Goal: Task Accomplishment & Management: Use online tool/utility

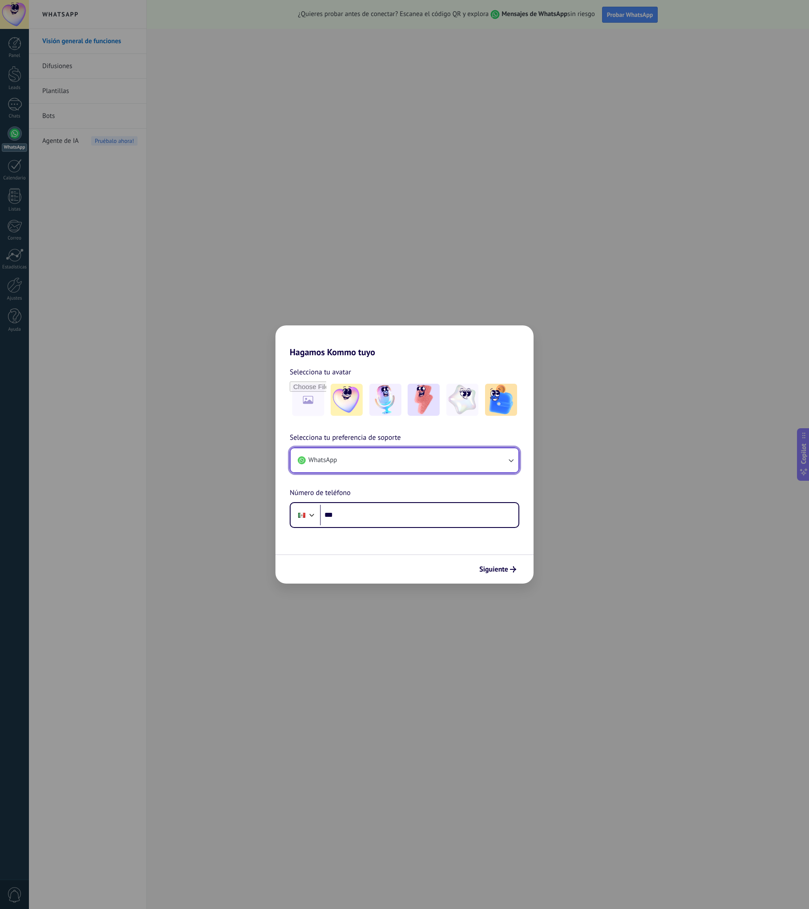
click at [515, 463] on button "WhatsApp" at bounding box center [405, 460] width 228 height 24
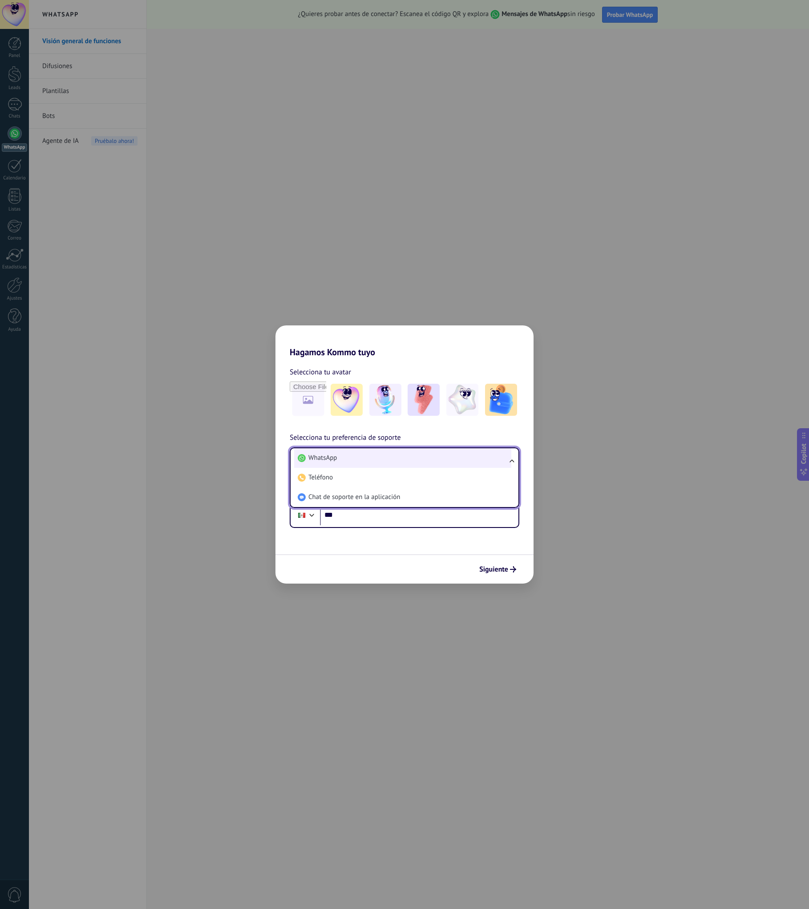
click at [375, 458] on li "WhatsApp" at bounding box center [402, 458] width 217 height 20
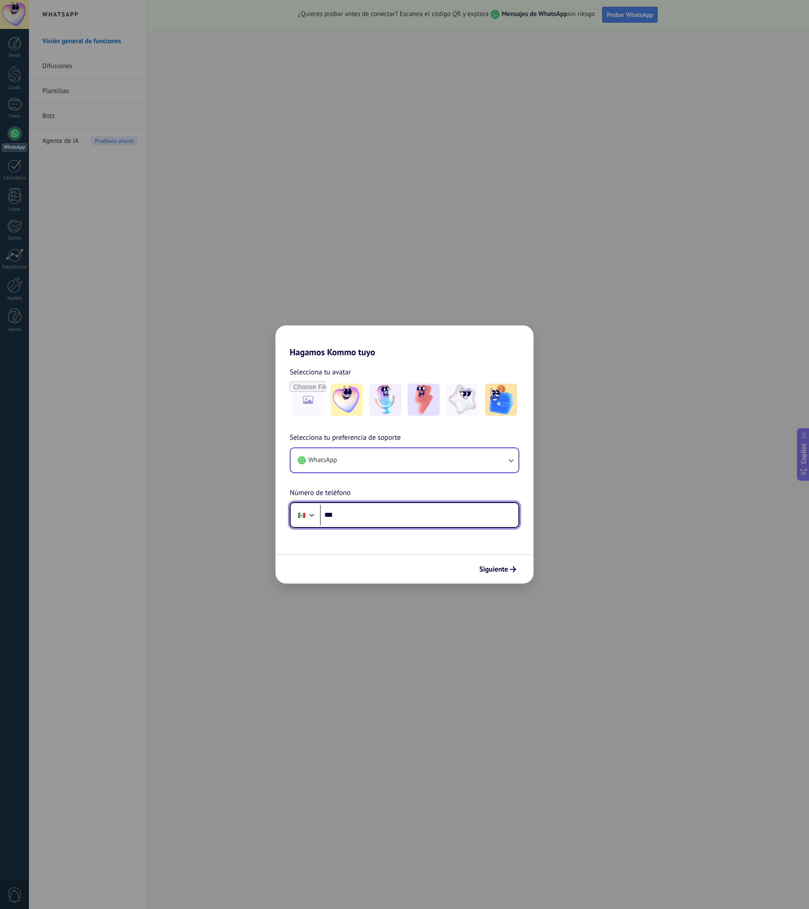
click at [368, 517] on input "***" at bounding box center [419, 515] width 199 height 20
type input "**********"
click at [503, 569] on span "Siguiente" at bounding box center [493, 569] width 29 height 6
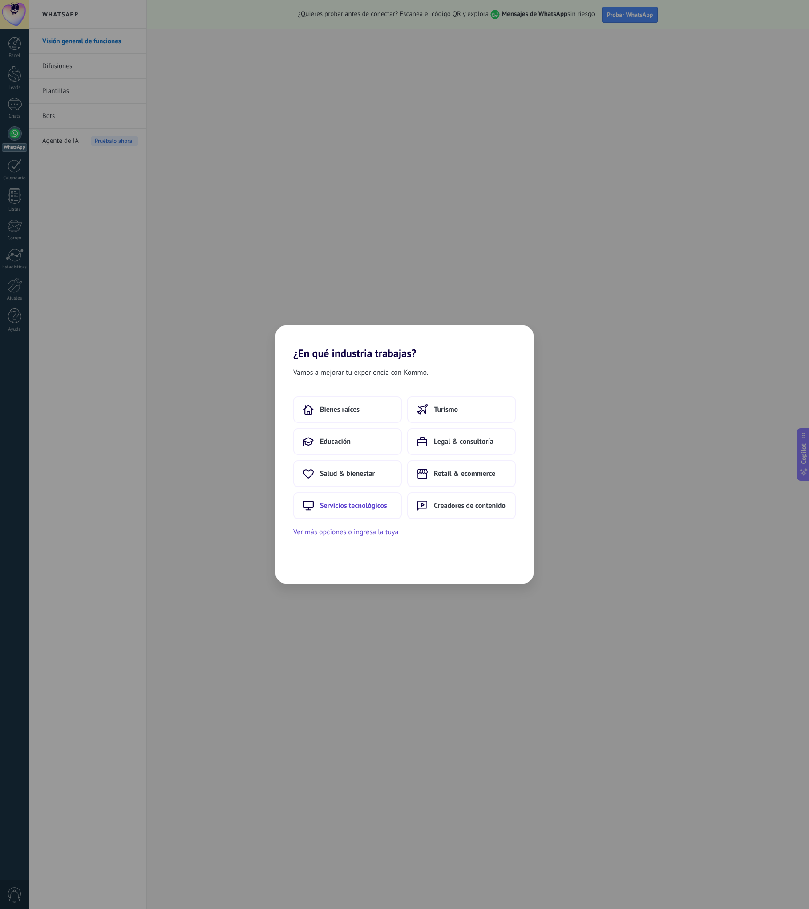
click at [388, 508] on button "Servicios tecnológicos" at bounding box center [347, 505] width 109 height 27
click at [380, 478] on span "Desarrollo apps & software" at bounding box center [344, 473] width 83 height 9
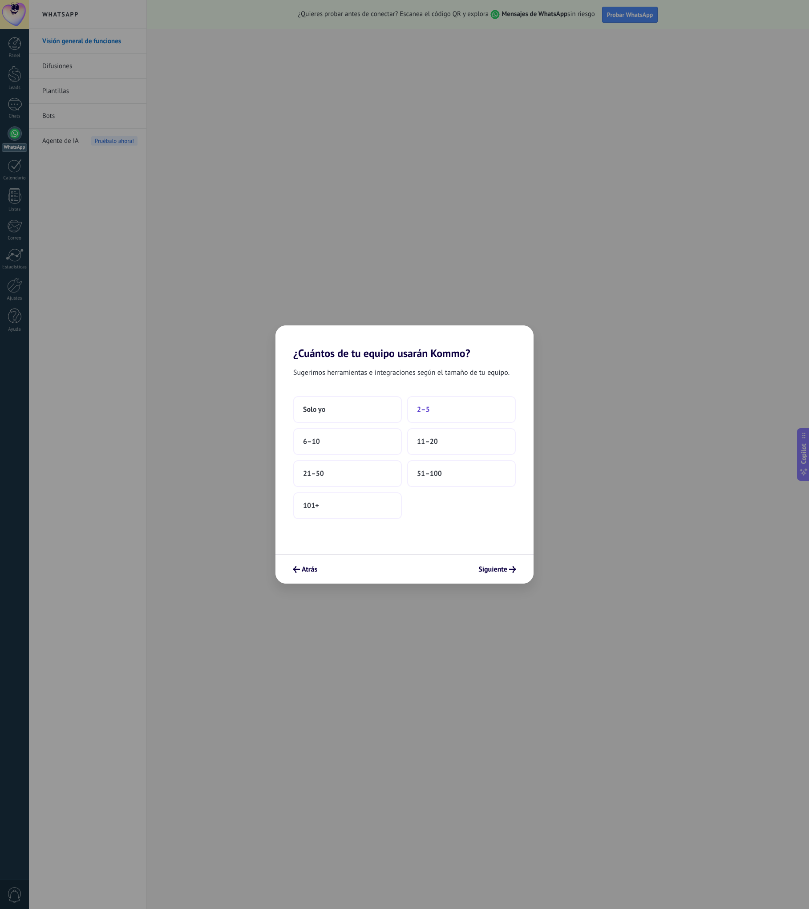
click at [439, 411] on button "2–5" at bounding box center [461, 409] width 109 height 27
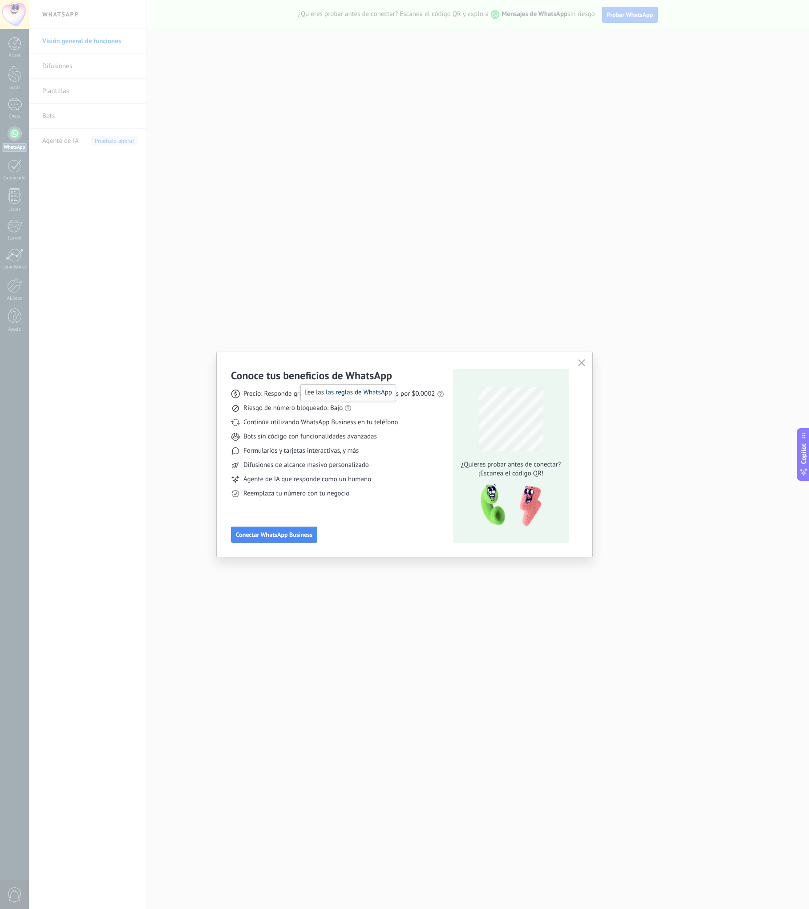
click at [355, 395] on link "las reglas de WhatsApp" at bounding box center [359, 392] width 66 height 8
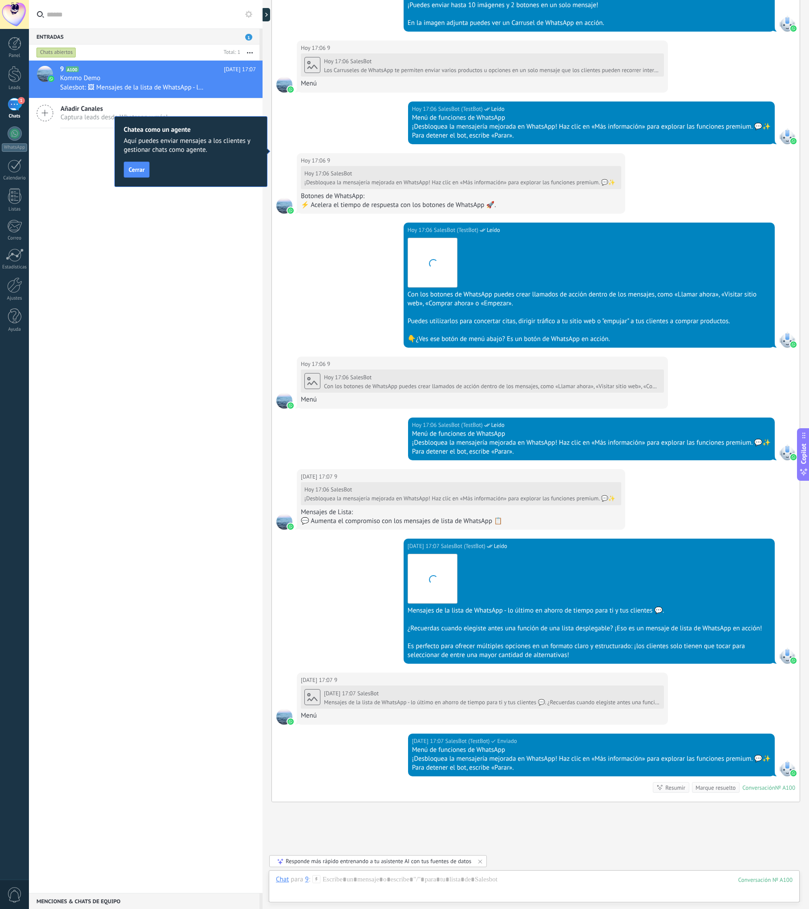
scroll to position [1040, 0]
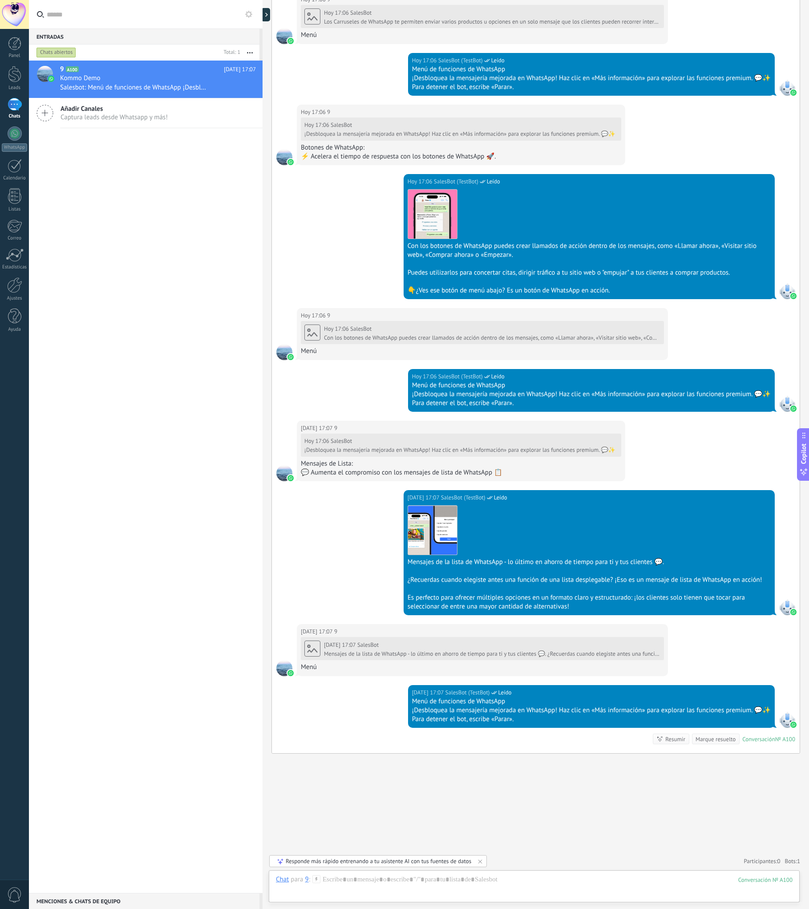
click at [283, 151] on div at bounding box center [284, 157] width 16 height 16
click at [283, 158] on div at bounding box center [284, 157] width 16 height 16
click at [374, 863] on div "Responde más rápido entrenando a tu asistente AI con tus fuentes de datos" at bounding box center [379, 861] width 186 height 8
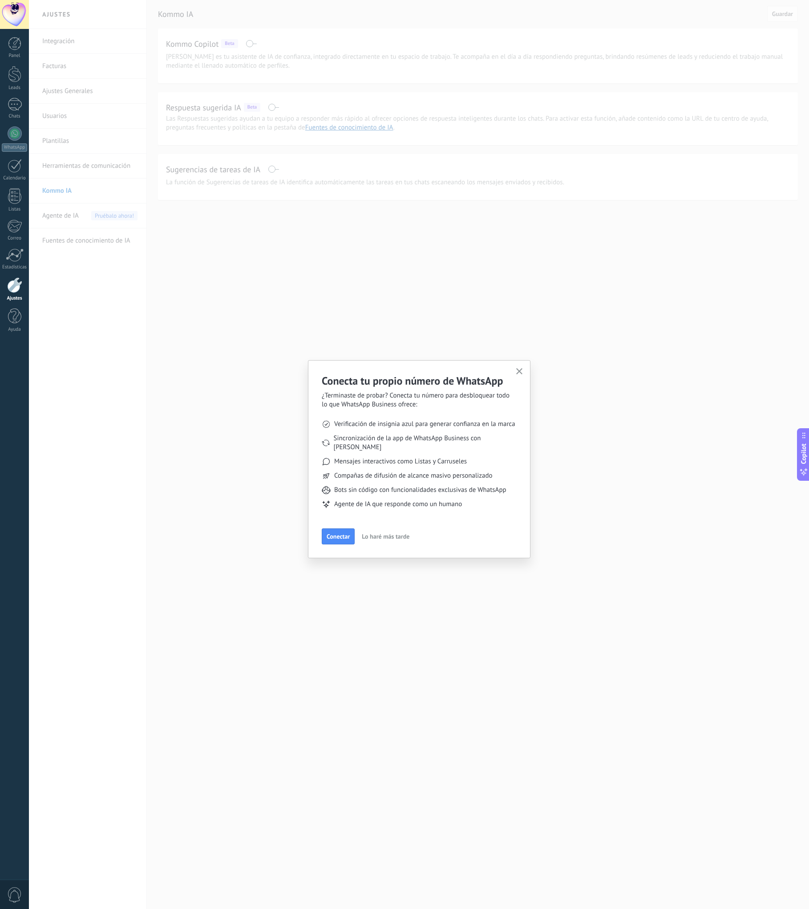
click at [380, 533] on span "Lo haré más tarde" at bounding box center [386, 536] width 48 height 6
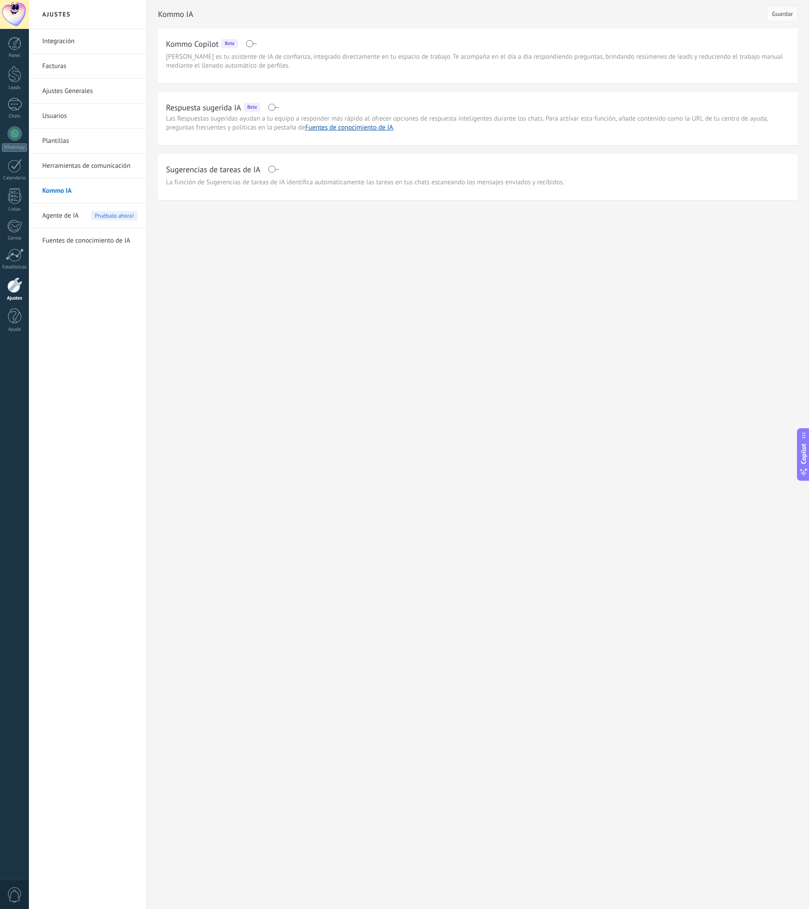
click at [276, 108] on span at bounding box center [273, 107] width 11 height 7
click at [276, 170] on span at bounding box center [273, 169] width 11 height 7
click at [794, 13] on button "Guardar" at bounding box center [782, 14] width 31 height 16
click at [76, 214] on span "Agente de IA" at bounding box center [60, 215] width 36 height 25
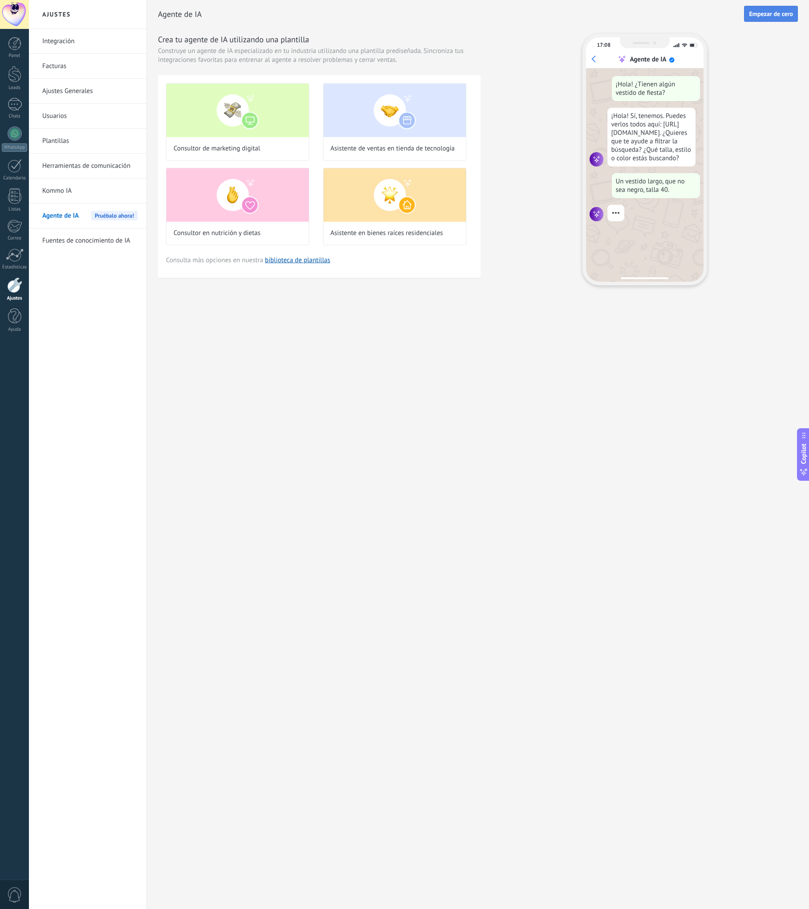
click at [763, 19] on button "Empezar de cero" at bounding box center [771, 14] width 54 height 16
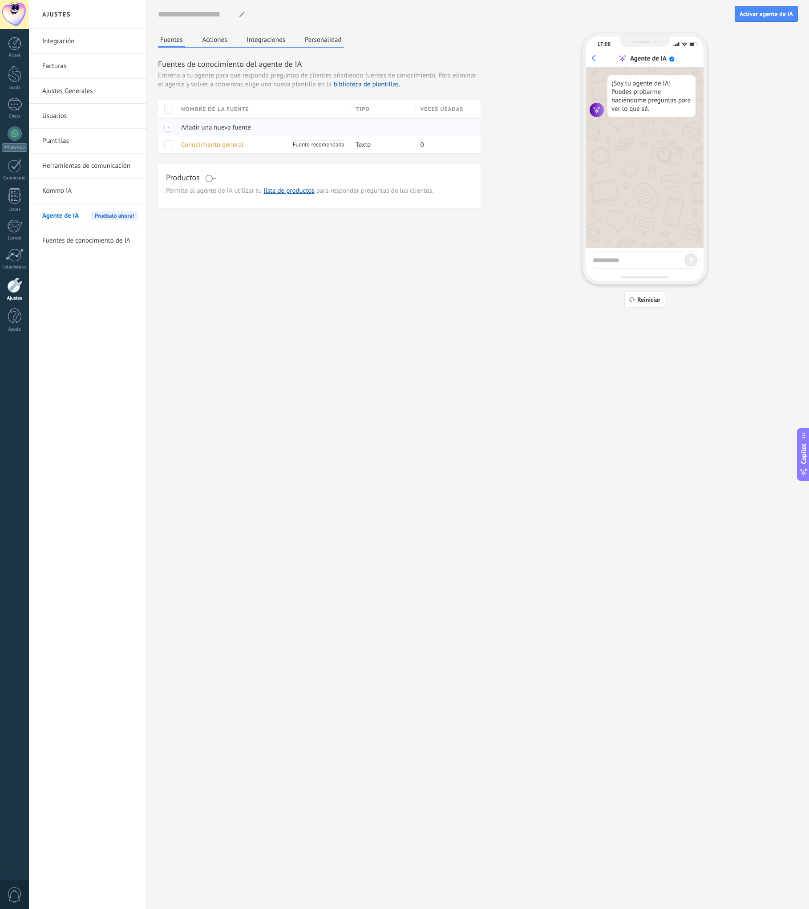
click at [246, 134] on div "Añadir una nueva fuente" at bounding box center [262, 127] width 170 height 17
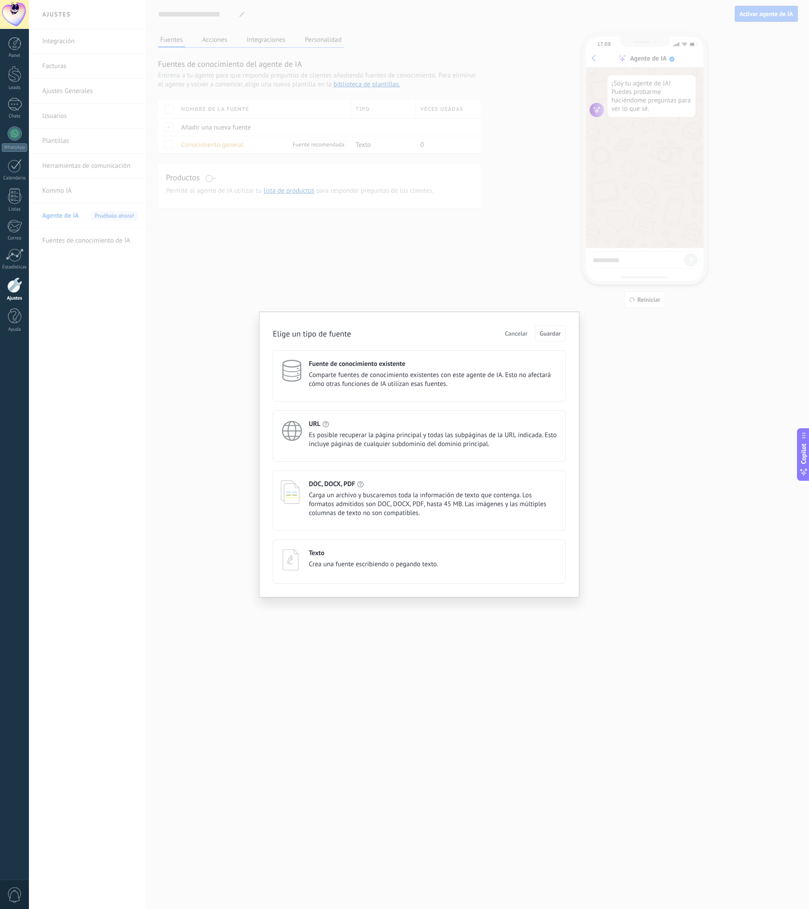
click at [525, 334] on span "Cancelar" at bounding box center [516, 333] width 23 height 6
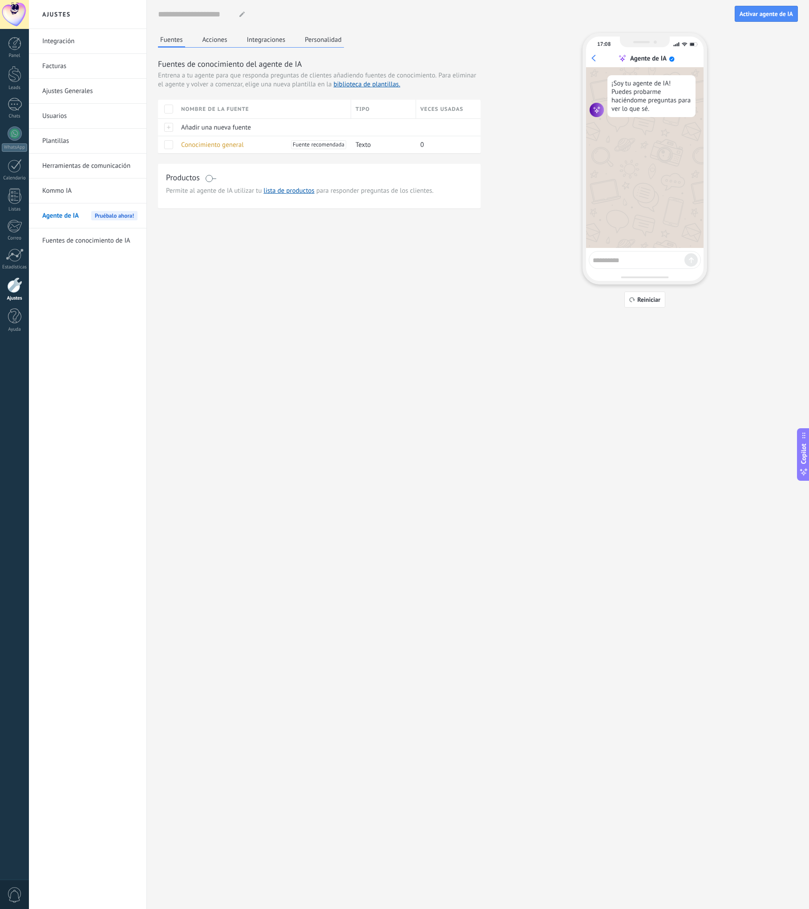
click at [213, 180] on span at bounding box center [210, 178] width 11 height 7
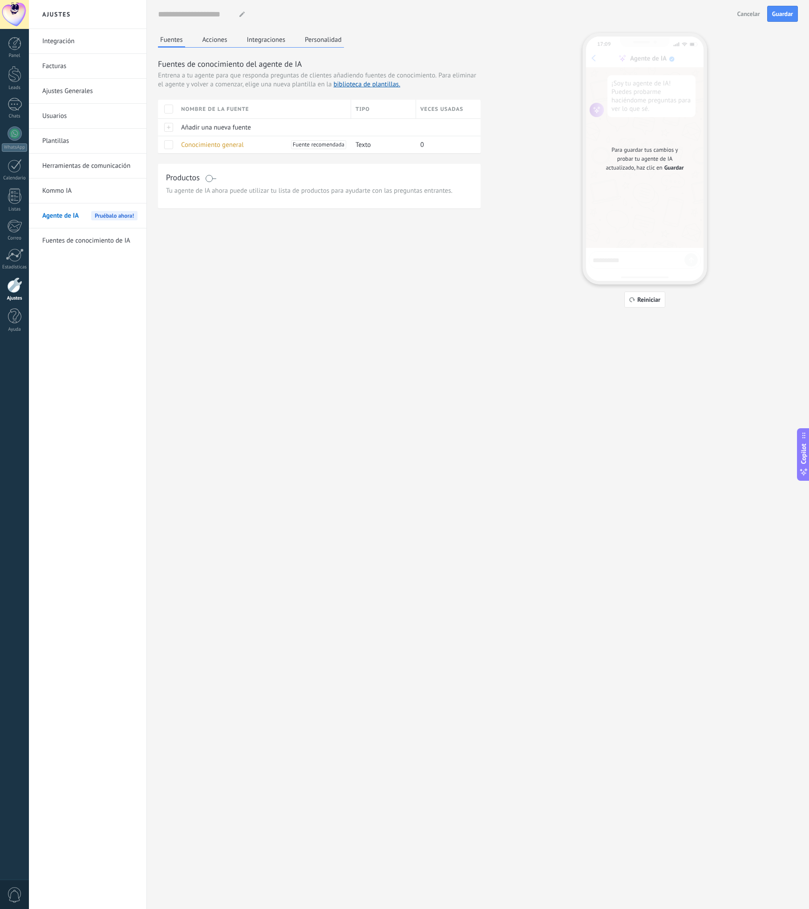
click at [215, 43] on button "Acciones" at bounding box center [214, 39] width 29 height 13
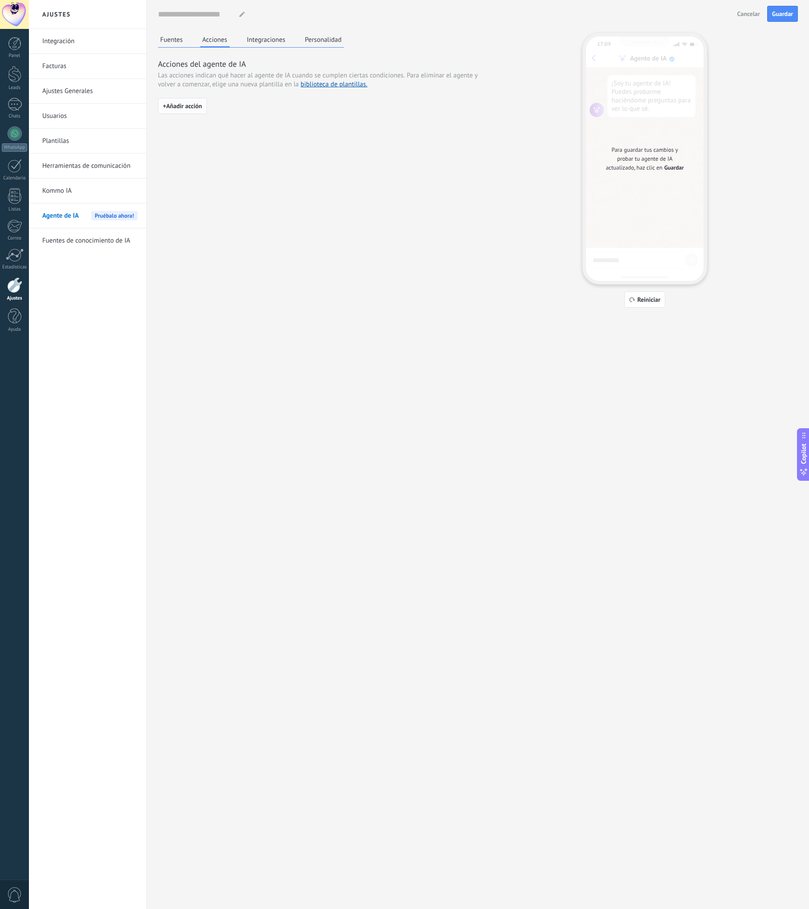
click at [184, 106] on span "+ Añadir acción" at bounding box center [182, 106] width 39 height 6
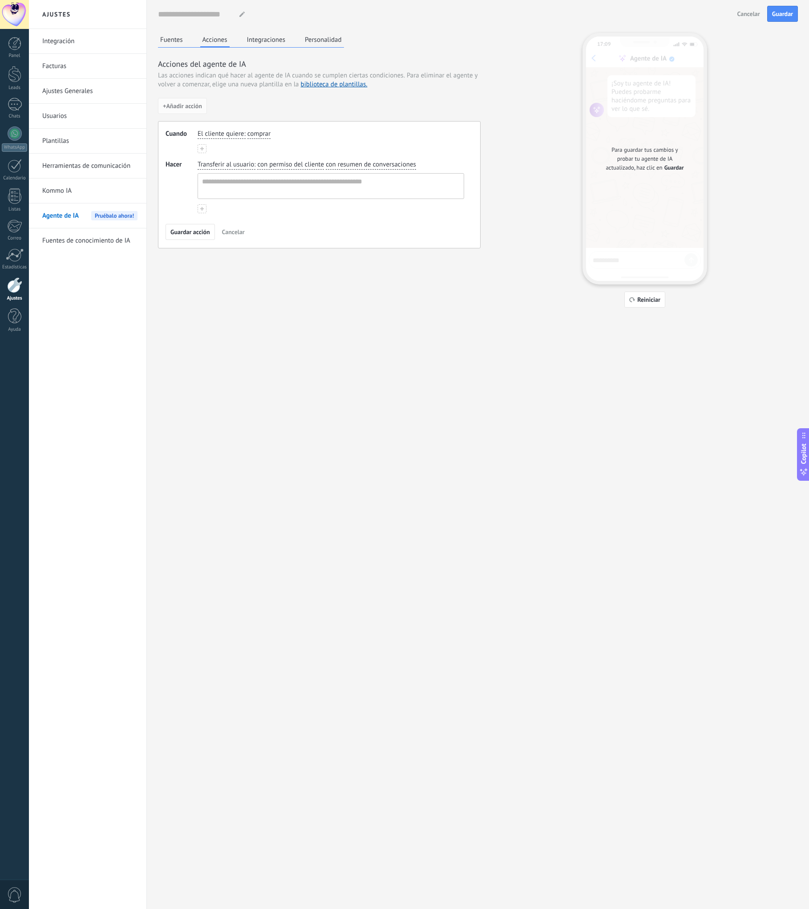
click at [232, 230] on span "Cancelar" at bounding box center [233, 232] width 23 height 6
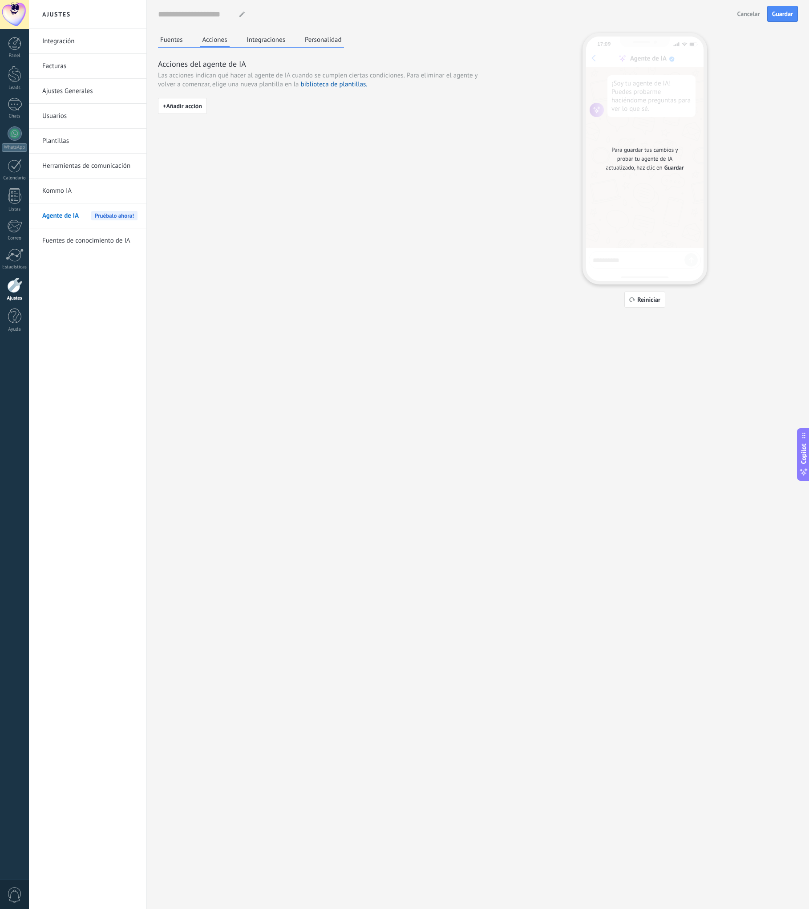
click at [85, 41] on link "Integración" at bounding box center [89, 41] width 95 height 25
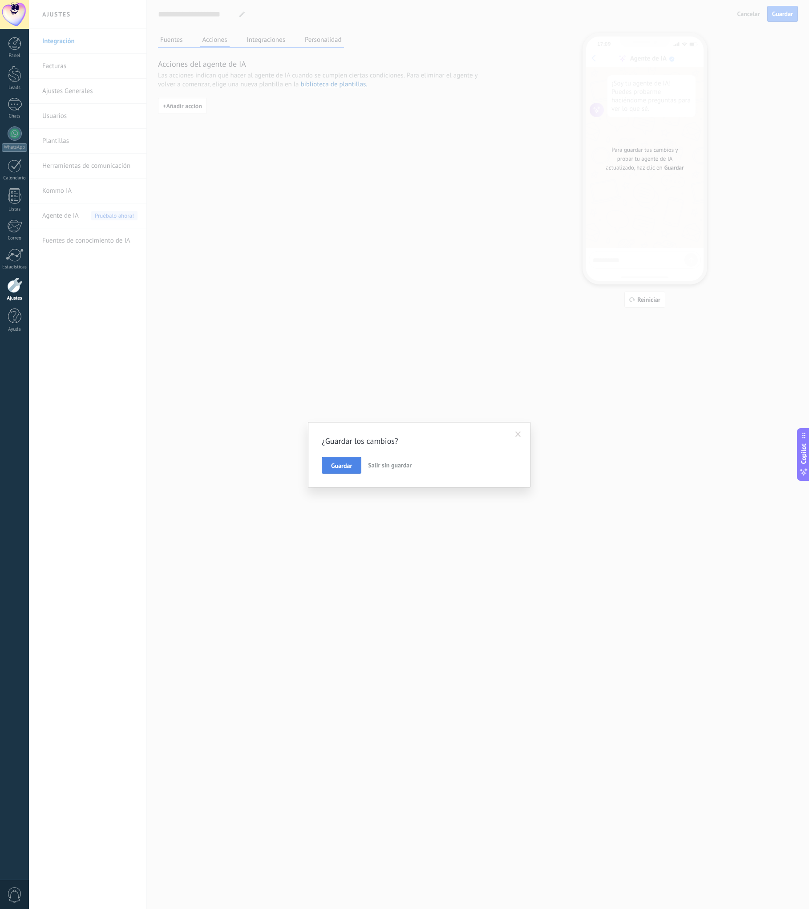
click at [336, 465] on span "Guardar" at bounding box center [341, 465] width 21 height 6
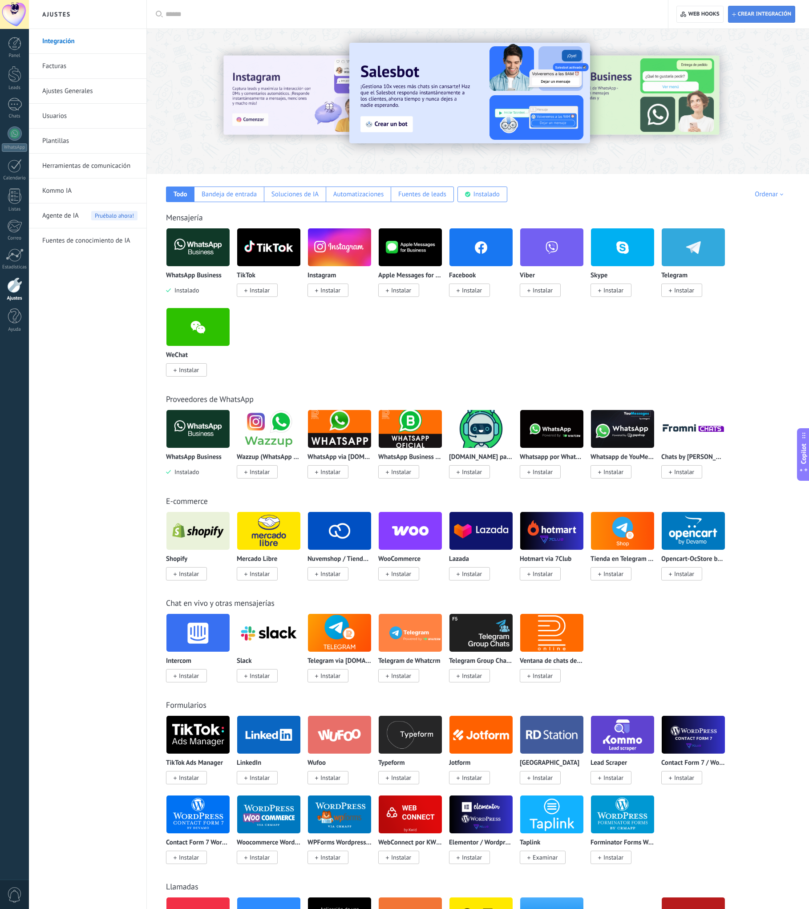
click at [742, 17] on span "Crear integración" at bounding box center [764, 14] width 53 height 7
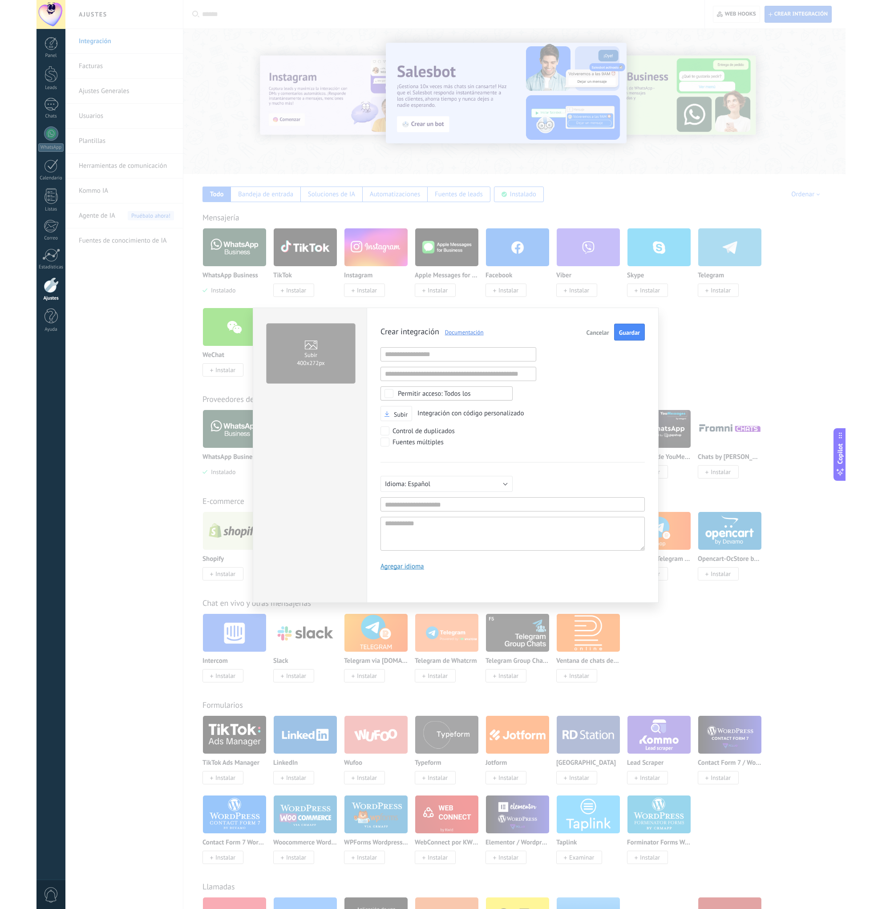
scroll to position [8, 0]
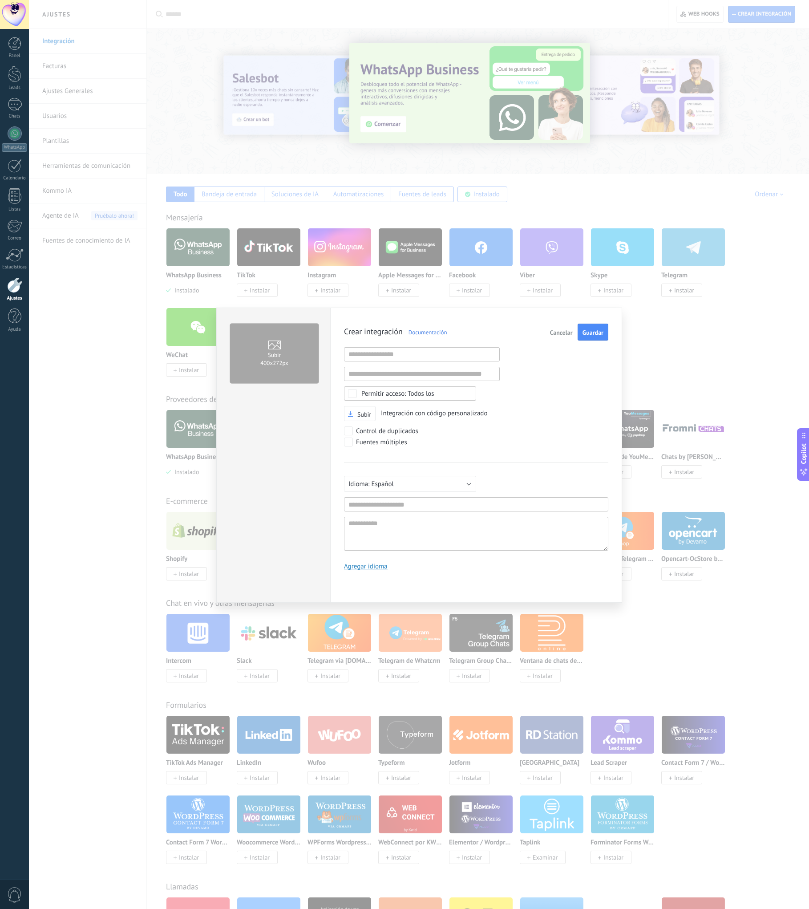
click at [561, 332] on span "Cancelar" at bounding box center [561, 332] width 23 height 6
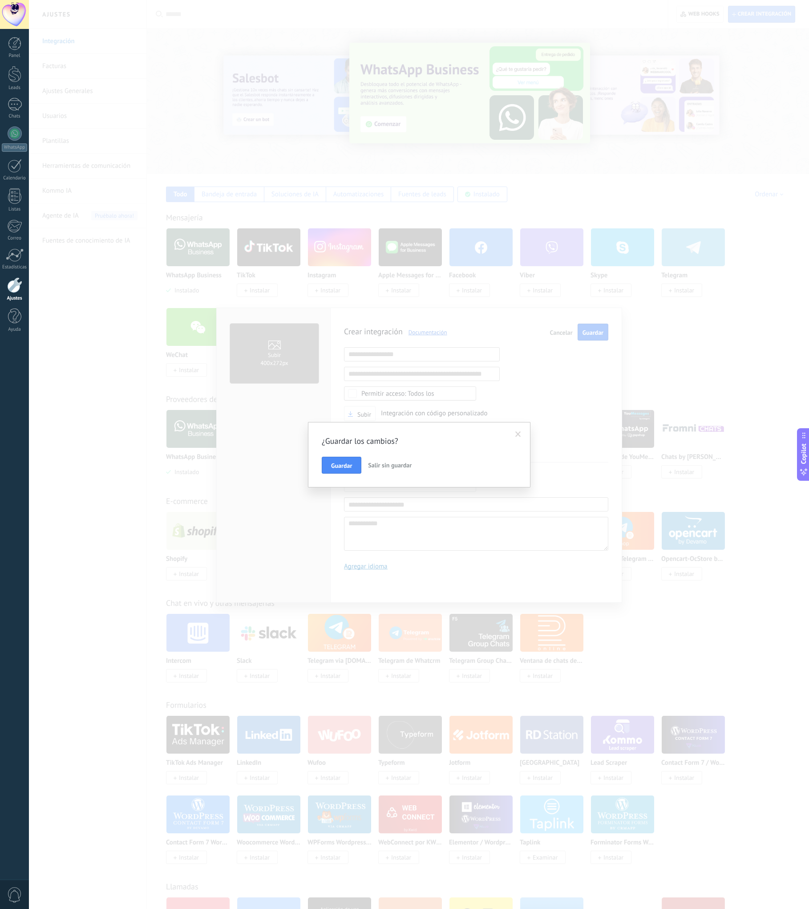
click at [394, 464] on span "Salir sin guardar" at bounding box center [390, 465] width 44 height 8
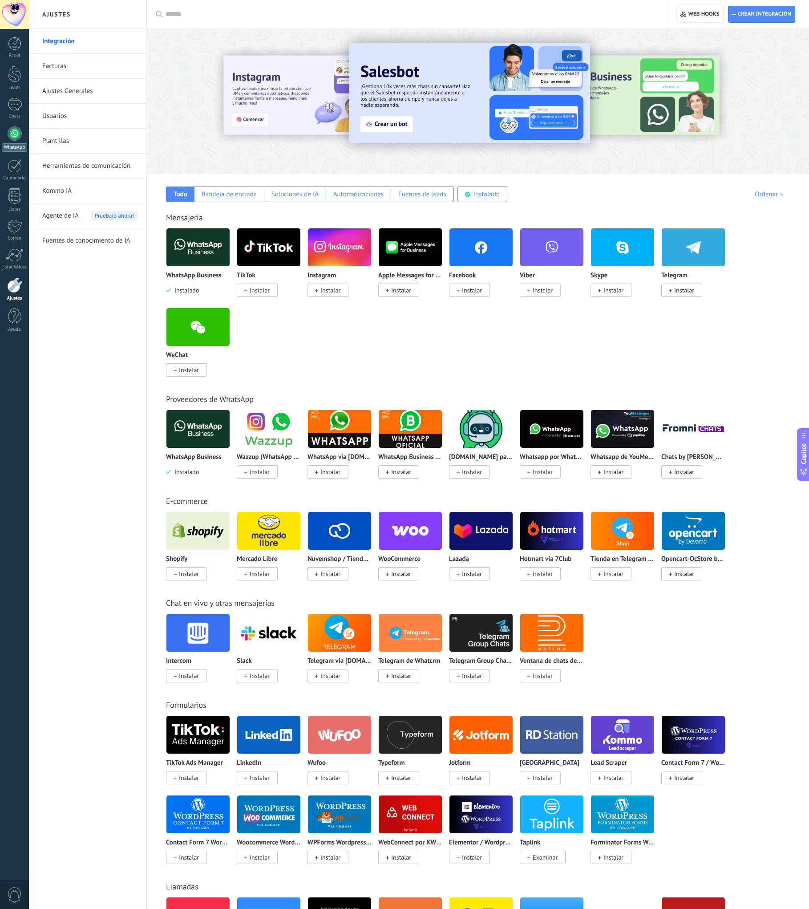
type textarea "**********"
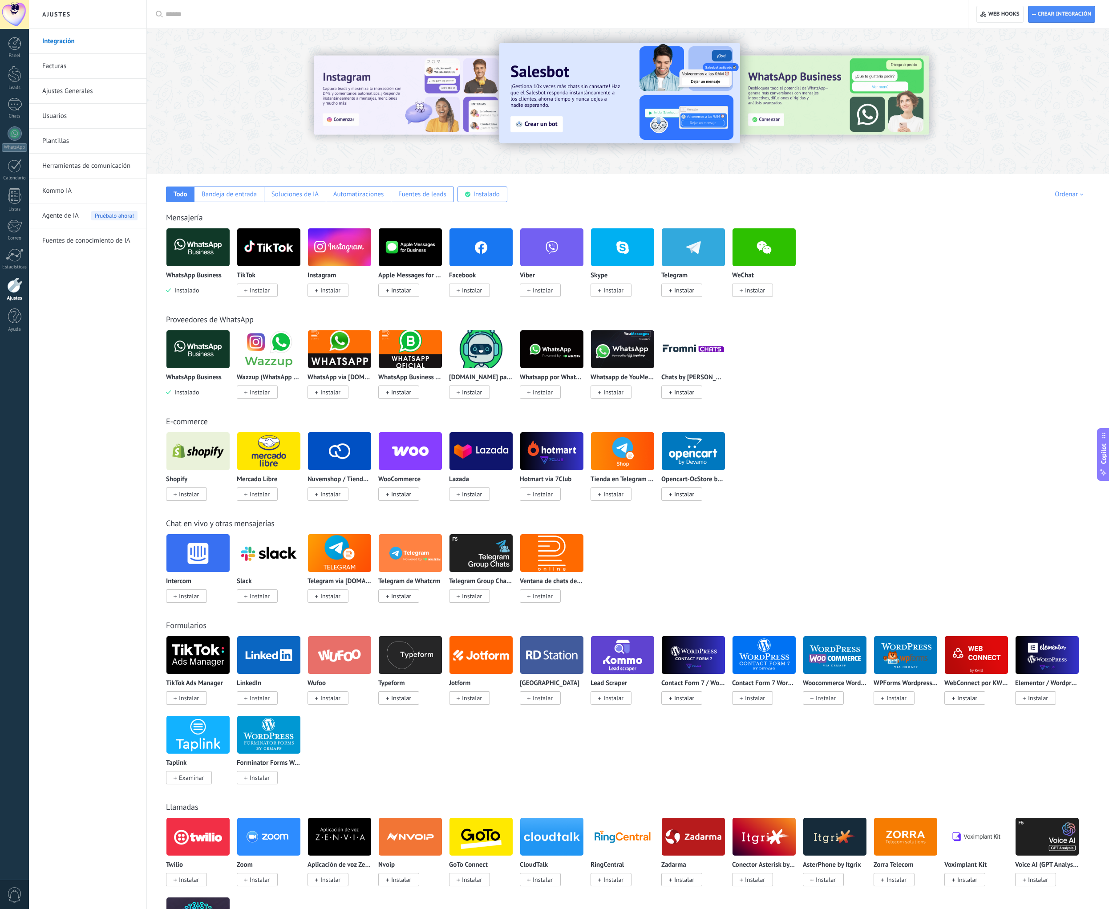
drag, startPoint x: 900, startPoint y: 19, endPoint x: 904, endPoint y: 19, distance: 4.9
click at [809, 19] on input "text" at bounding box center [561, 14] width 790 height 9
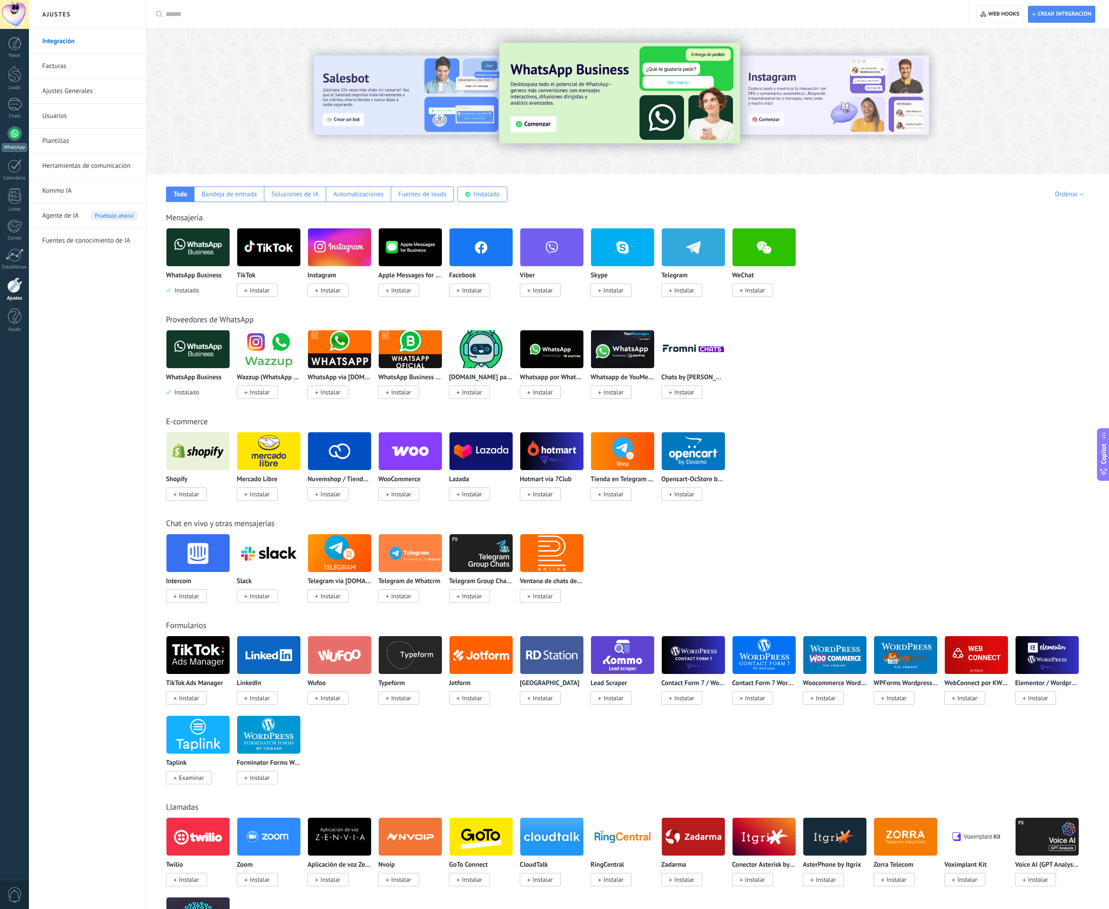
click at [17, 130] on div at bounding box center [15, 133] width 14 height 14
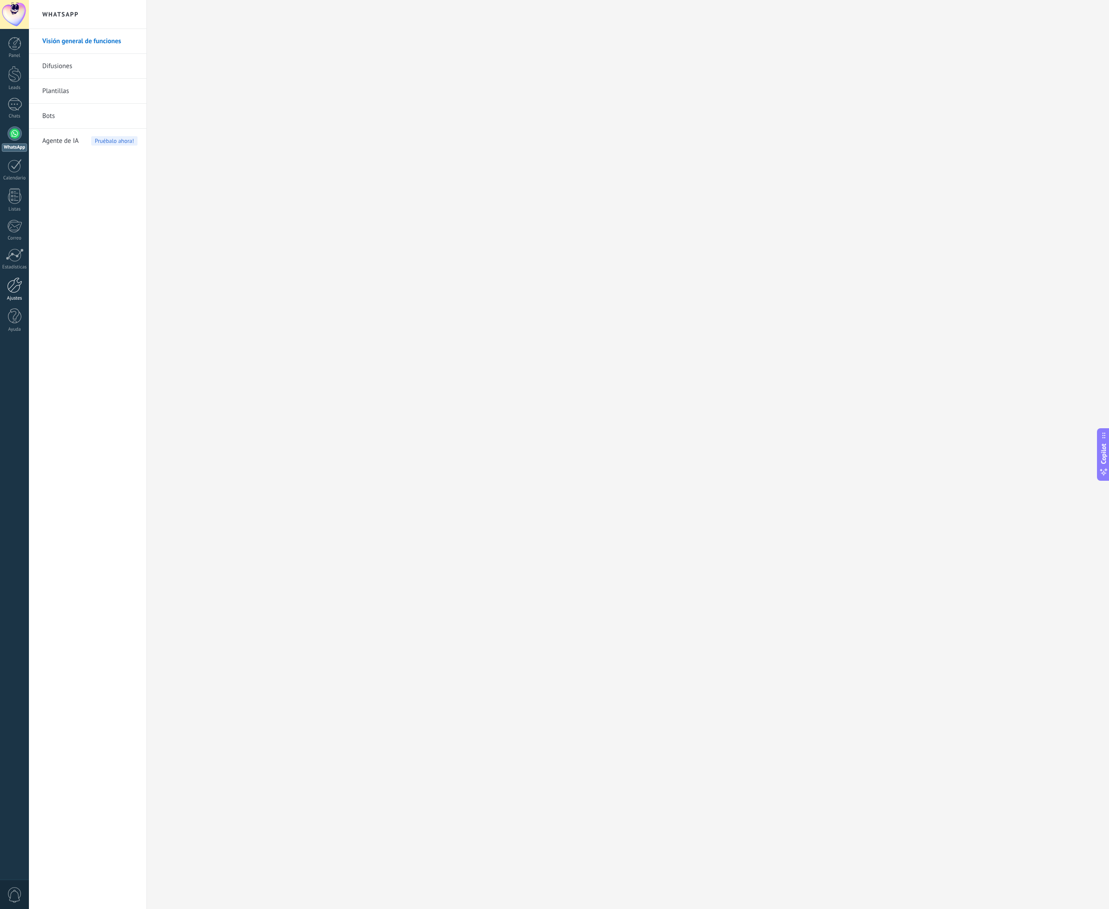
click at [18, 288] on div at bounding box center [14, 285] width 15 height 16
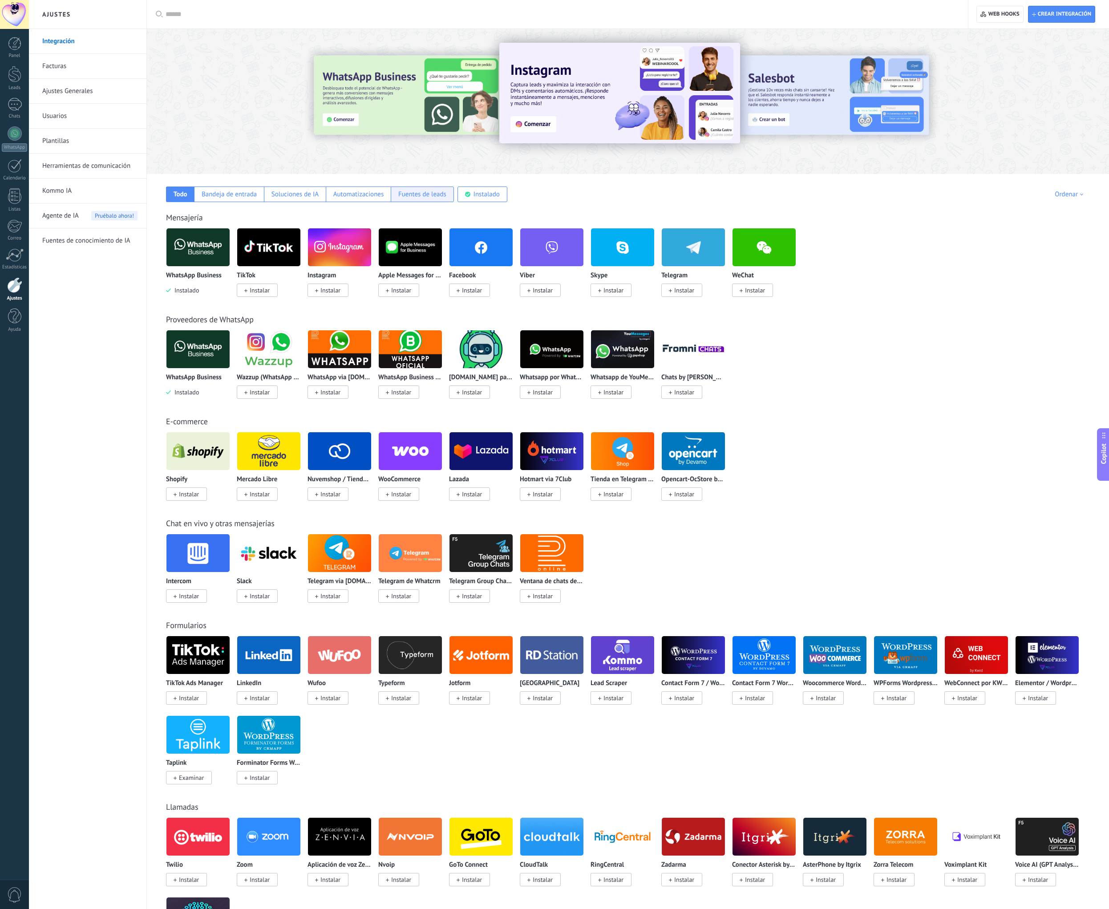
click at [419, 196] on div "Fuentes de leads" at bounding box center [422, 194] width 48 height 8
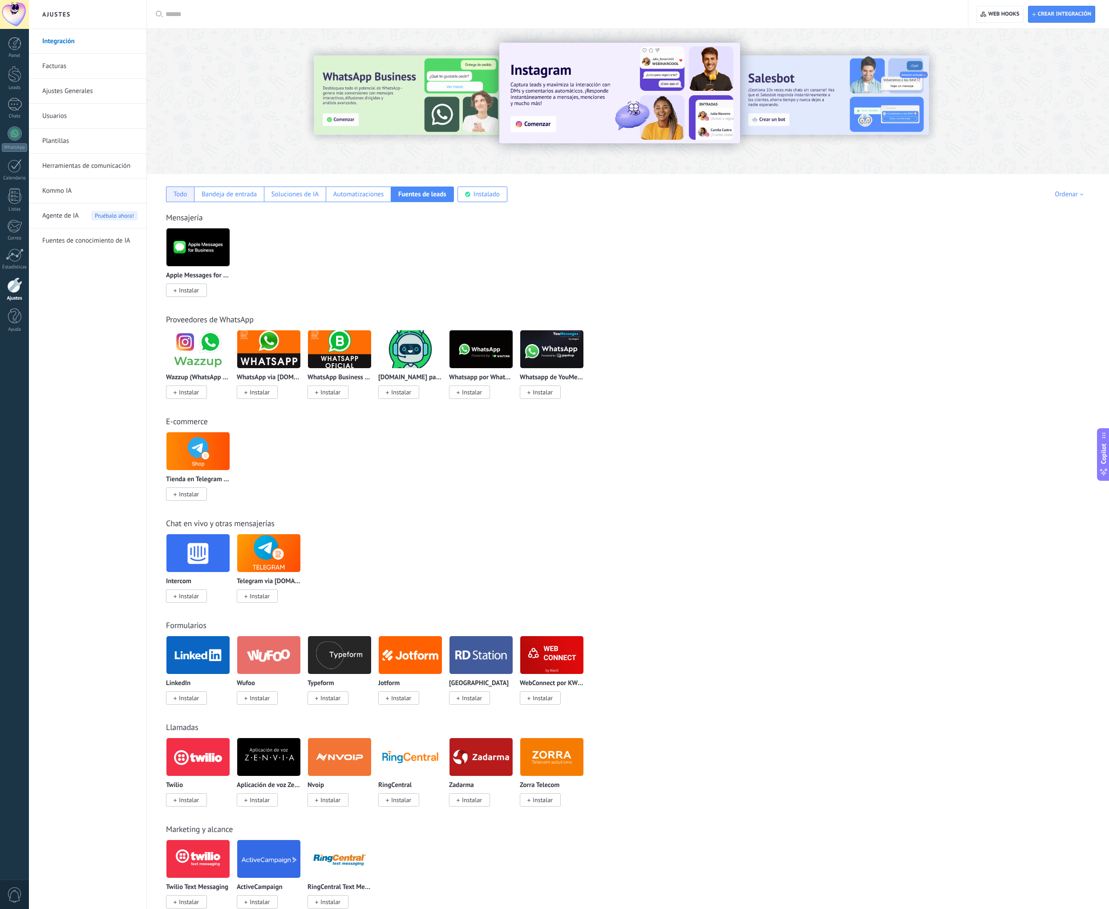
click at [183, 195] on div "Todo" at bounding box center [181, 194] width 14 height 8
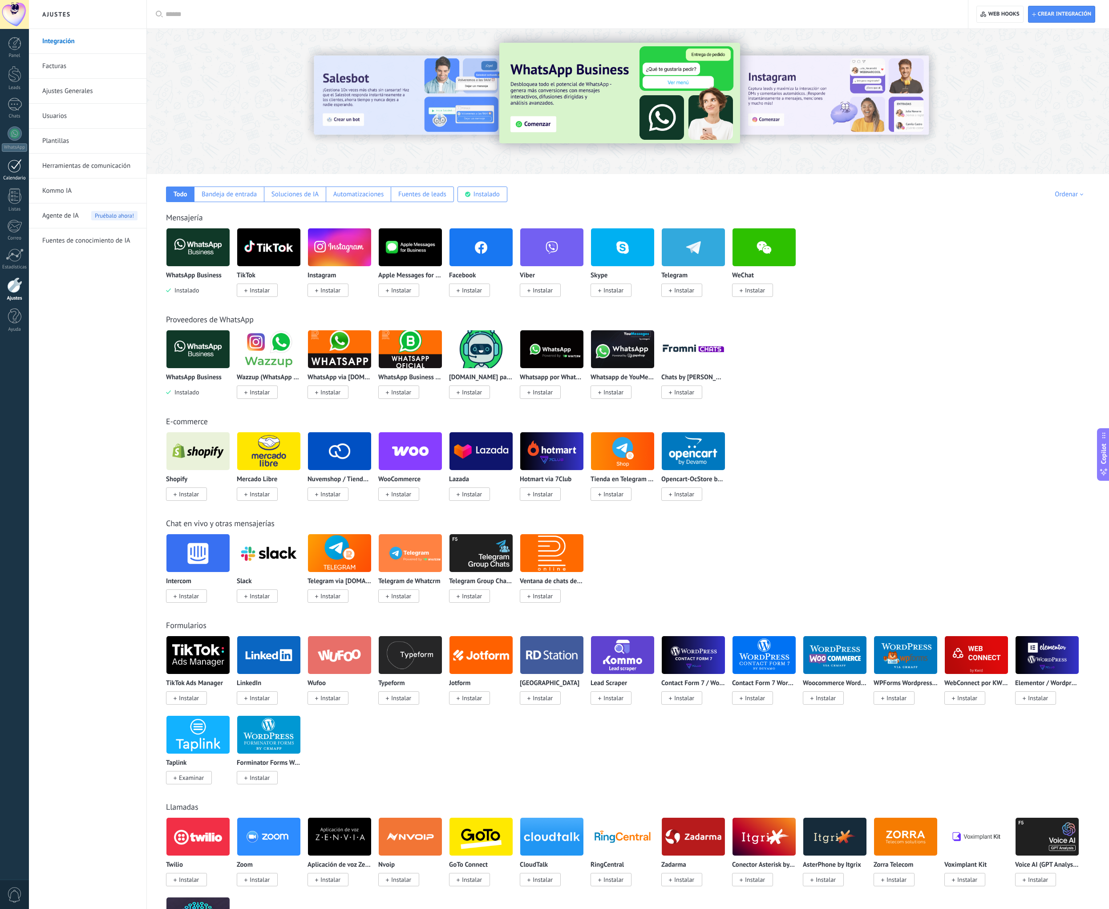
click at [14, 170] on div at bounding box center [15, 166] width 14 height 14
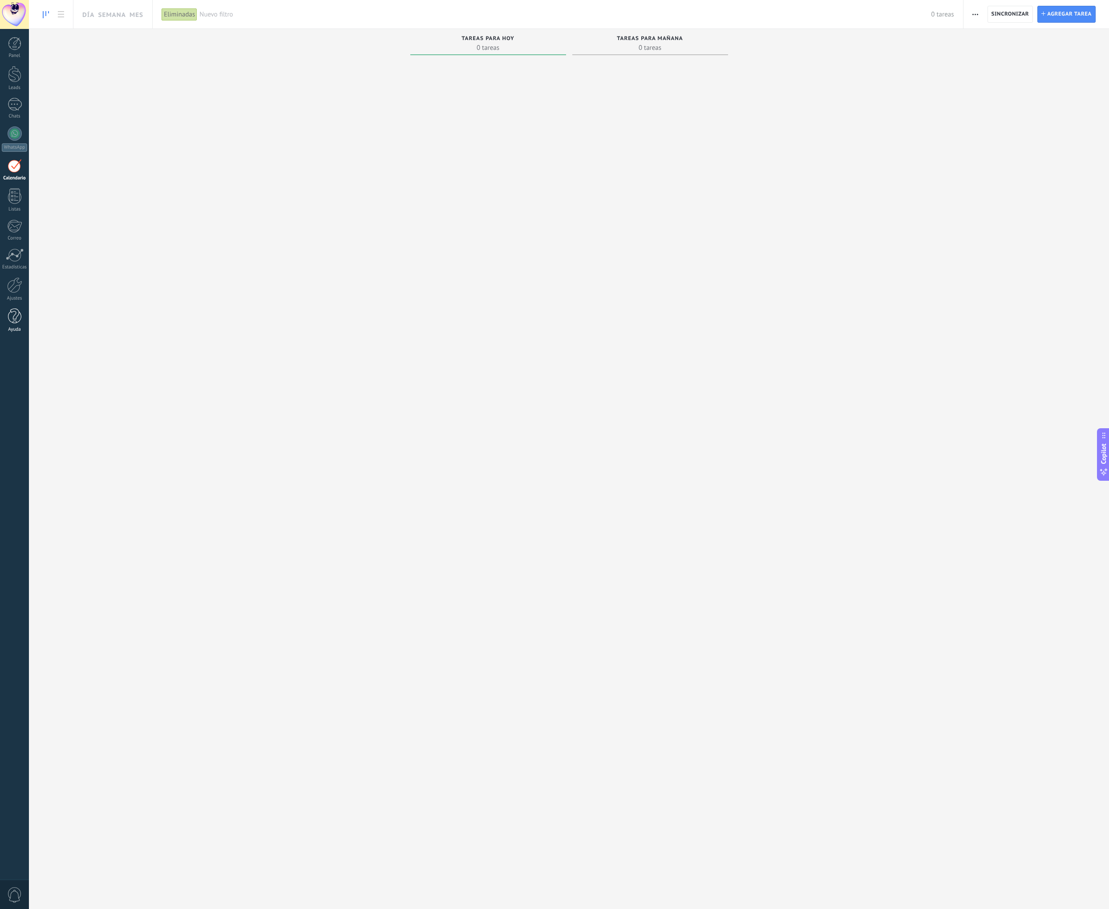
click at [12, 324] on link "Ayuda" at bounding box center [14, 320] width 29 height 24
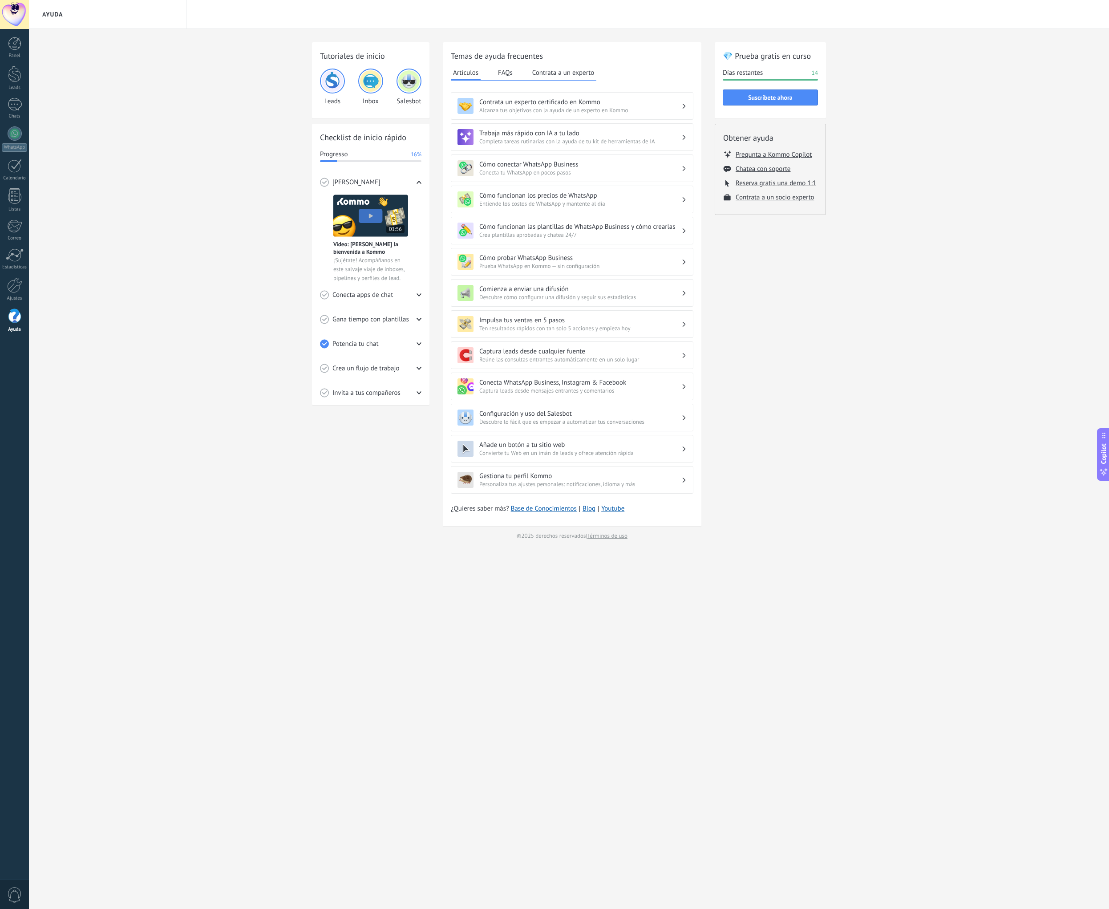
click at [592, 204] on span "Entiende los costos de WhatsApp y mantente al día" at bounding box center [580, 204] width 202 height 8
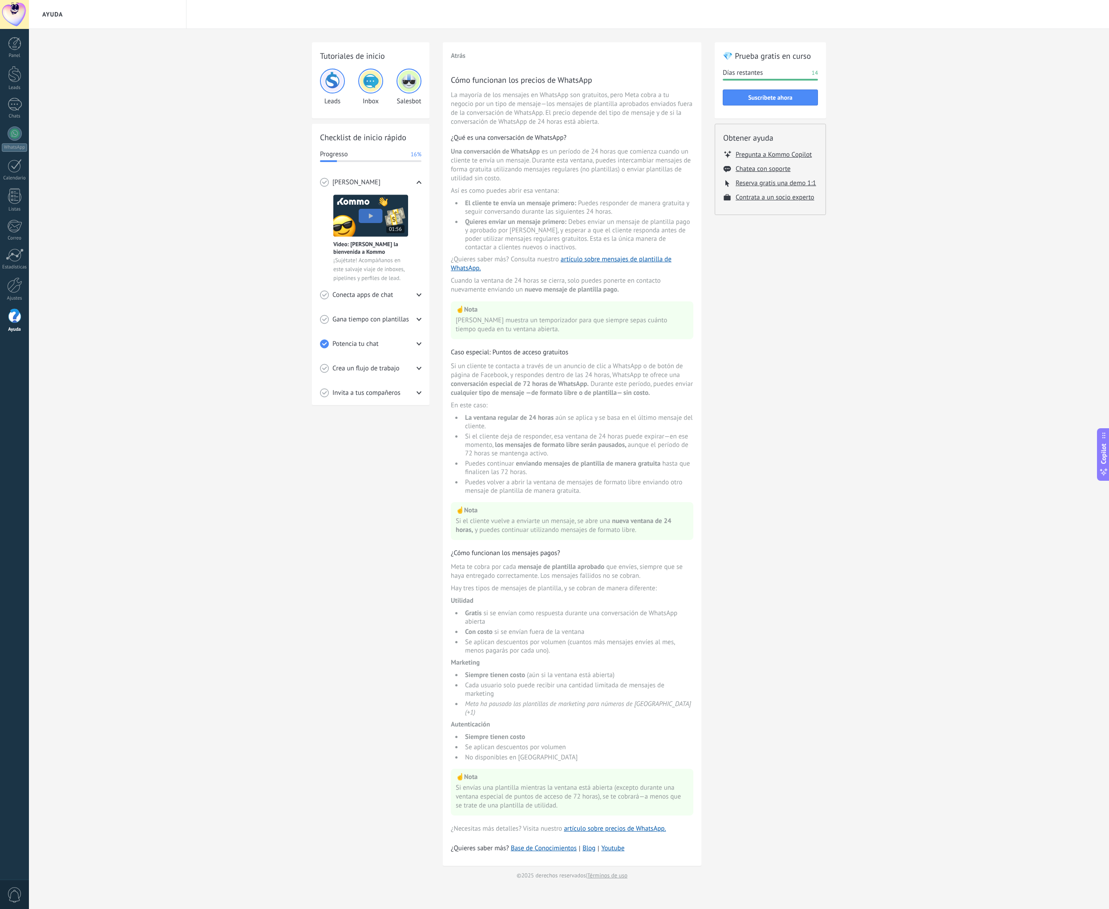
click at [574, 397] on span "cualquier tipo de mensaje —de formato libre o de plantilla— sin costo." at bounding box center [550, 393] width 199 height 8
